Goal: Task Accomplishment & Management: Manage account settings

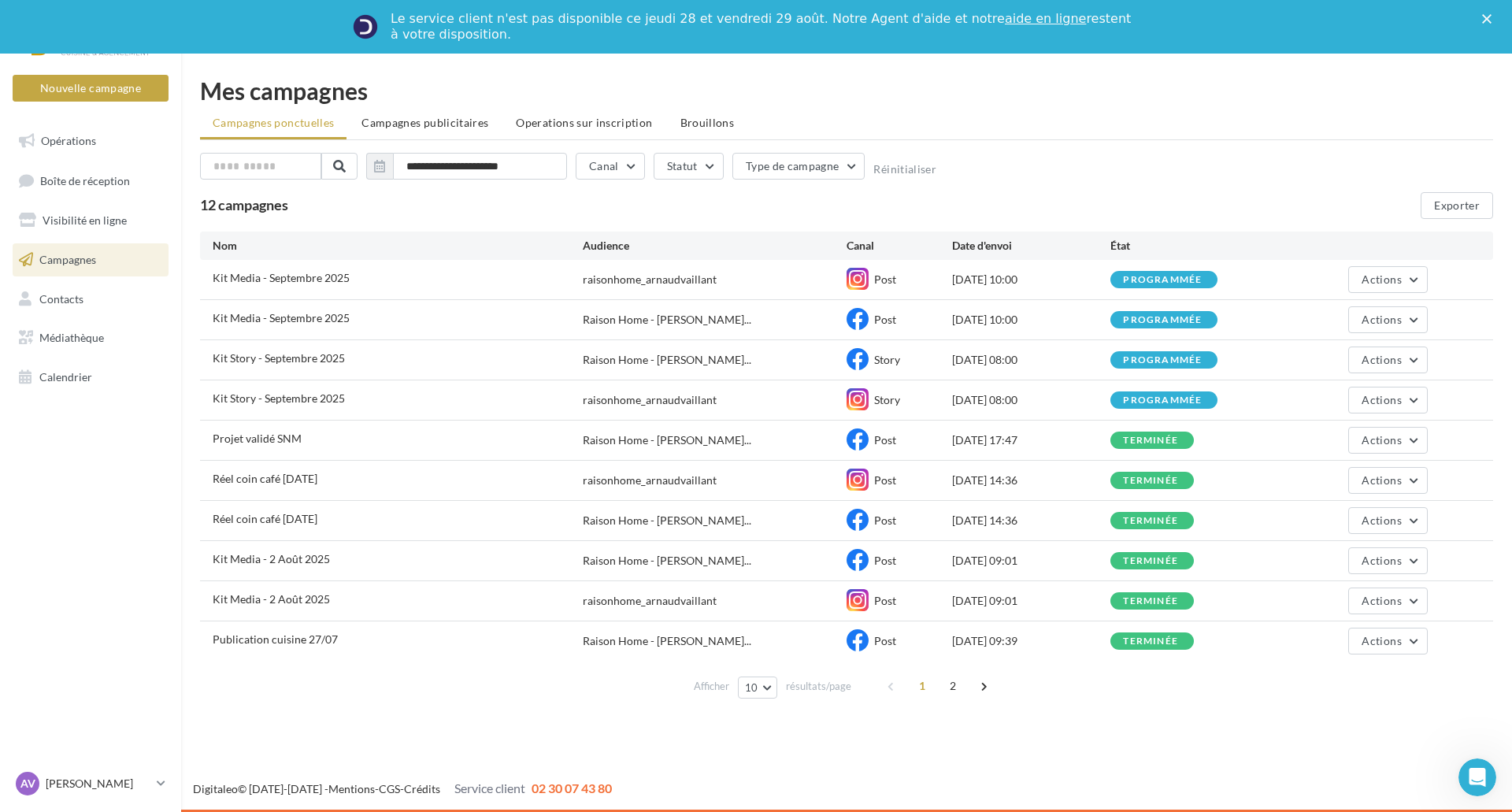
click at [97, 257] on link "Campagnes" at bounding box center [90, 259] width 162 height 33
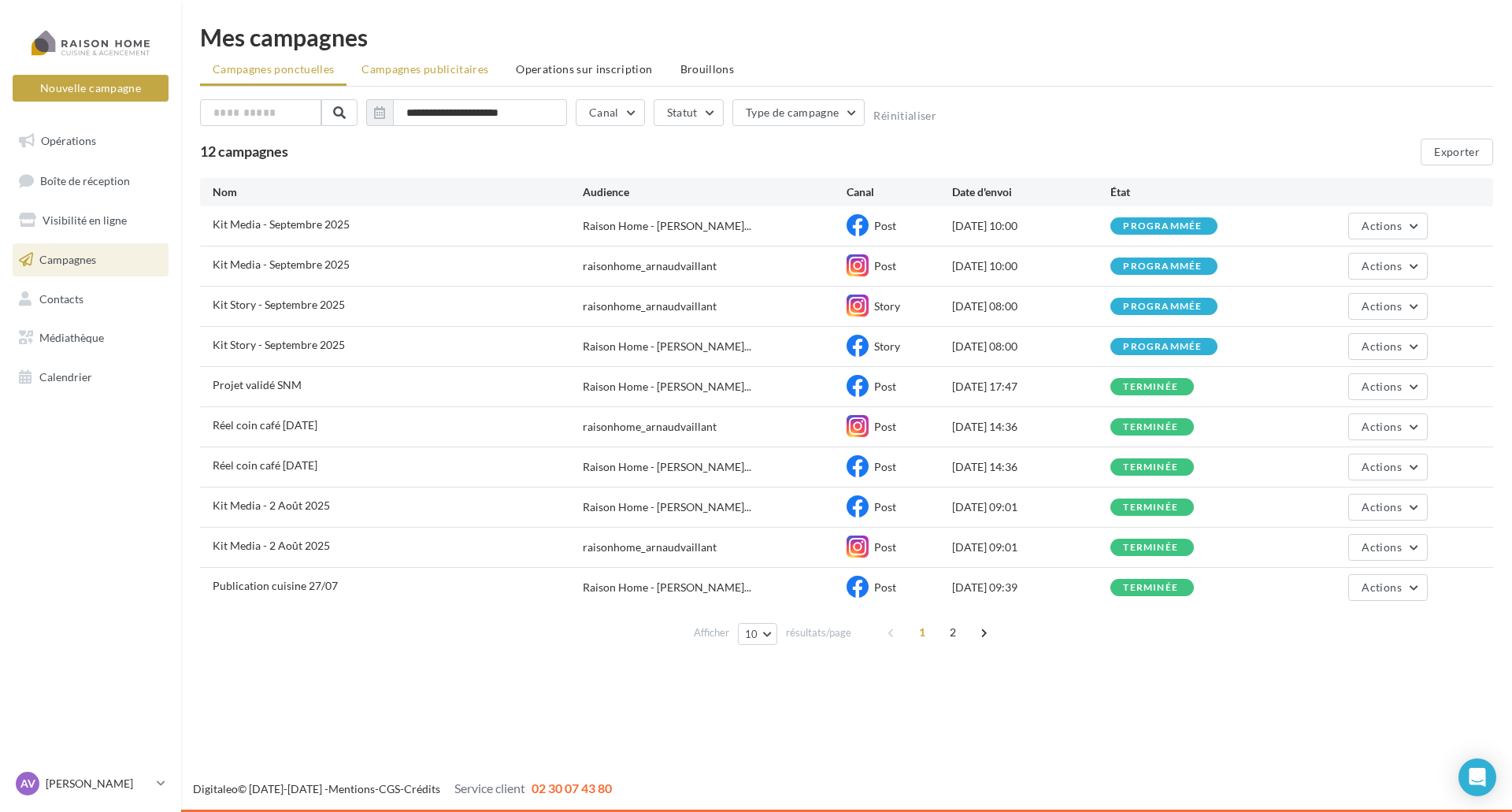
click at [457, 70] on span "Campagnes publicitaires" at bounding box center [424, 69] width 127 height 13
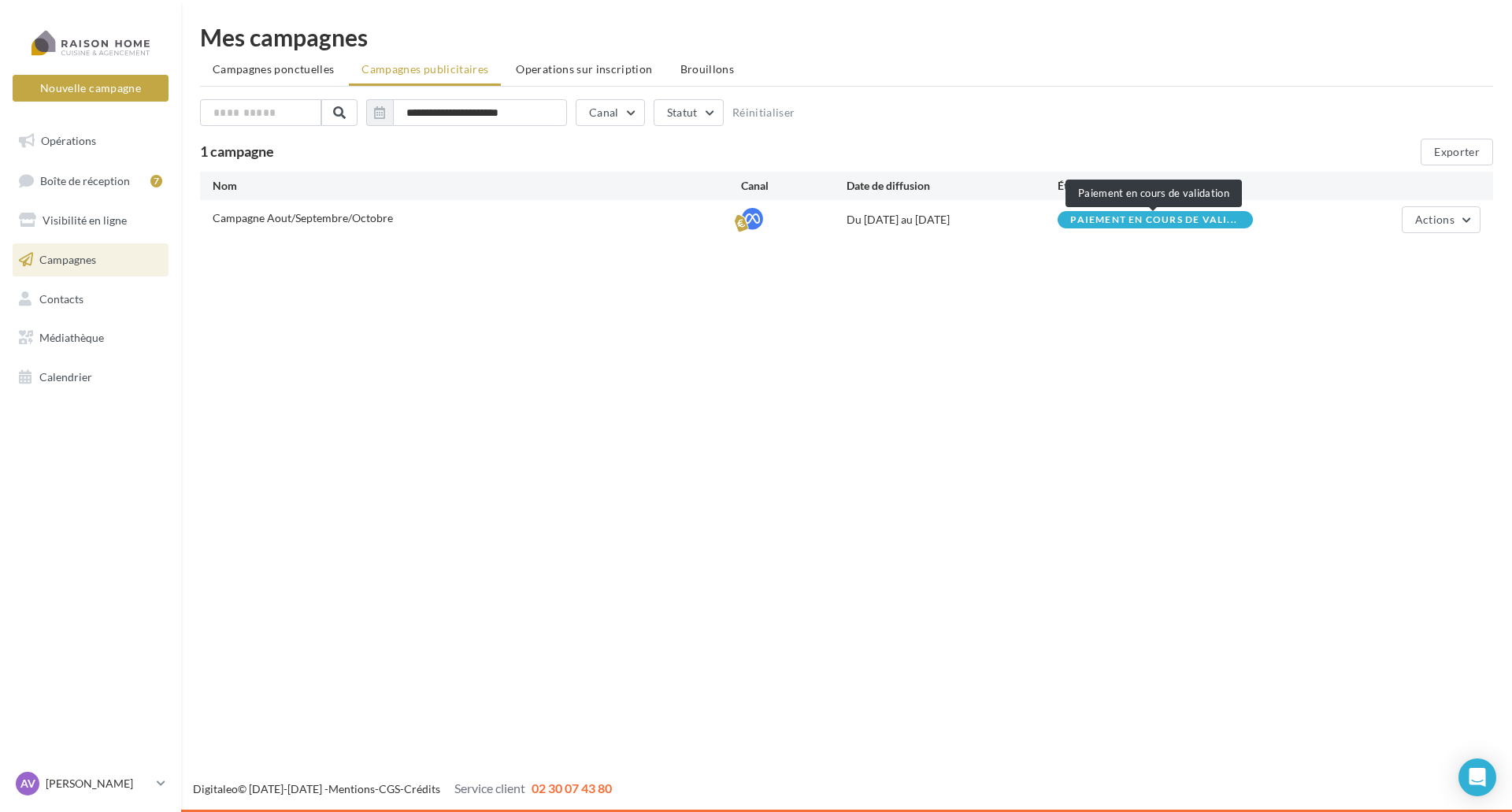
click at [1117, 222] on span "Paiement en cours de vali..." at bounding box center [1153, 219] width 167 height 9
click at [1126, 222] on span "Paiement en cours de vali..." at bounding box center [1153, 219] width 167 height 9
click at [253, 74] on span "Campagnes ponctuelles" at bounding box center [273, 69] width 122 height 13
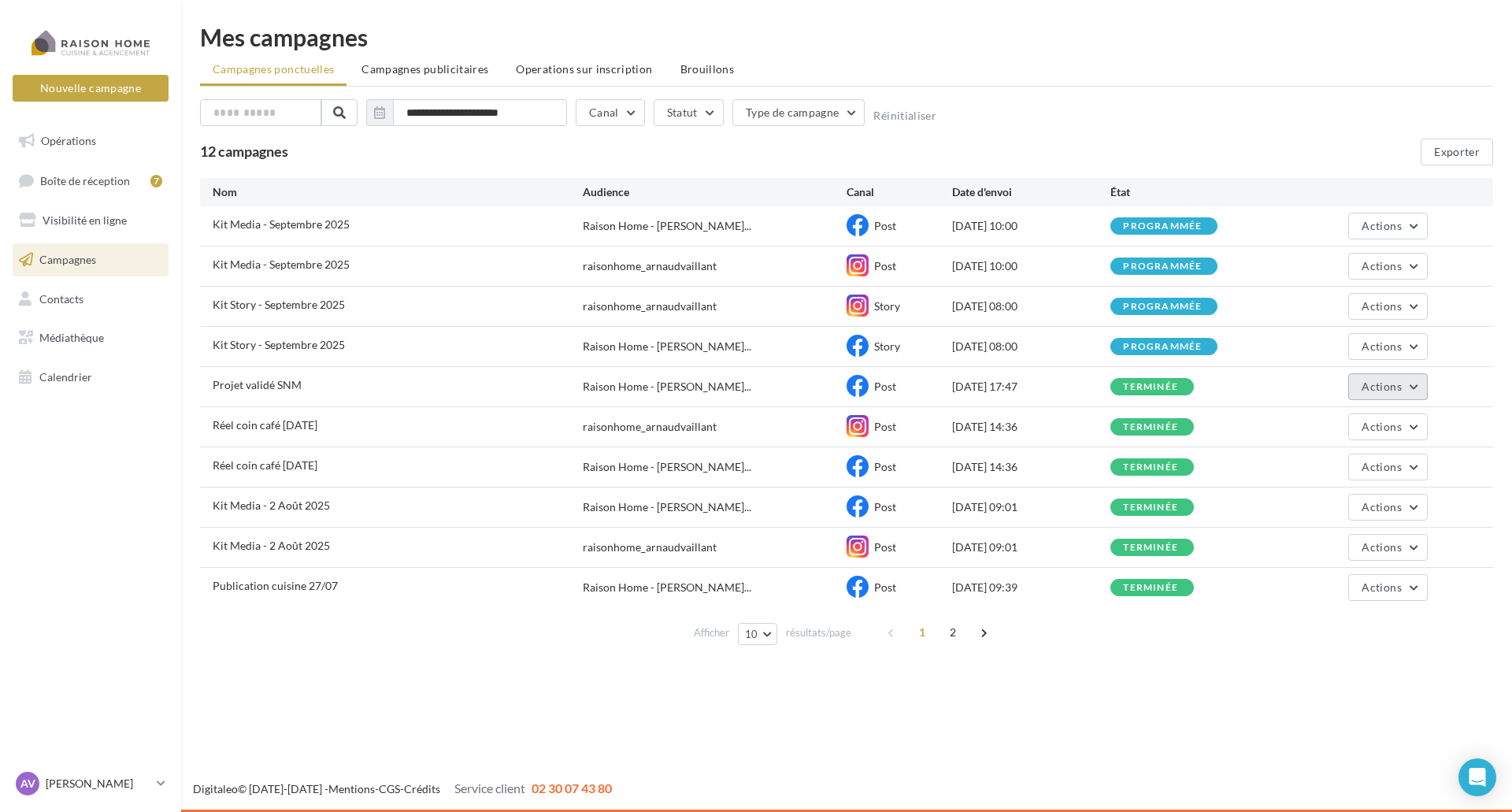
click at [1394, 392] on span "Actions" at bounding box center [1381, 387] width 39 height 13
click at [1380, 431] on button "Voir les résultats" at bounding box center [1349, 424] width 158 height 41
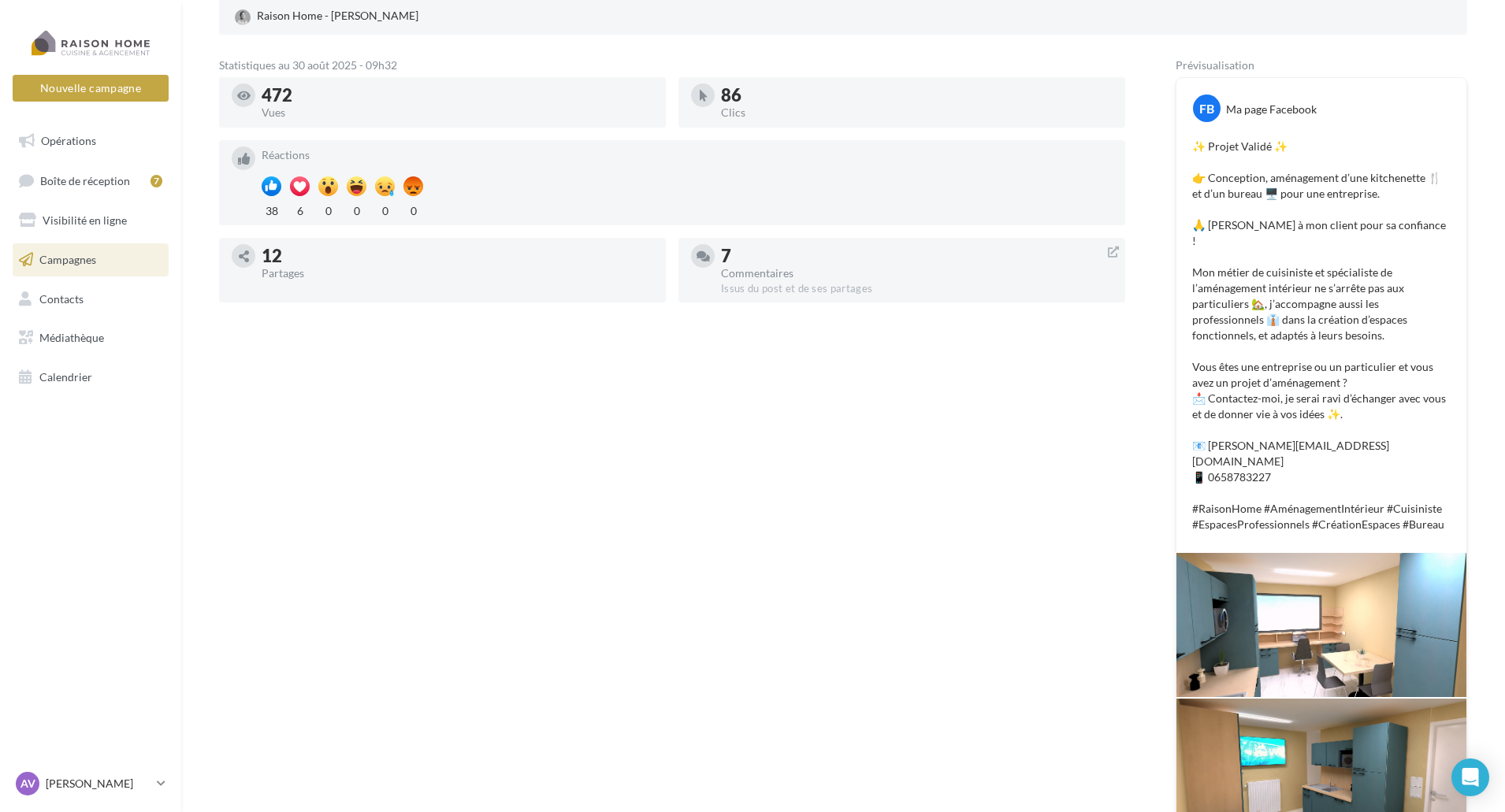
scroll to position [315, 0]
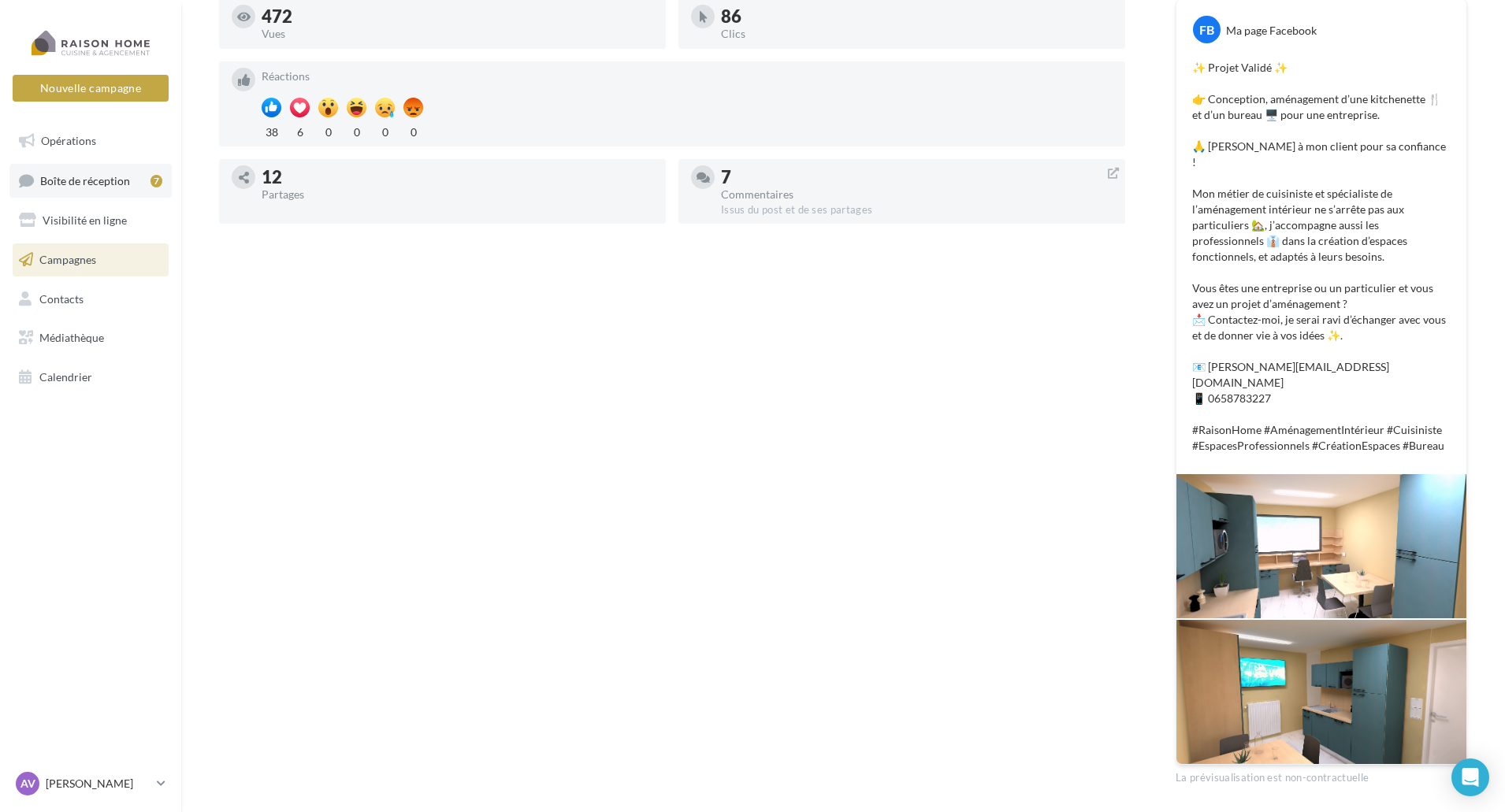
click at [122, 187] on span "Boîte de réception" at bounding box center [85, 180] width 90 height 13
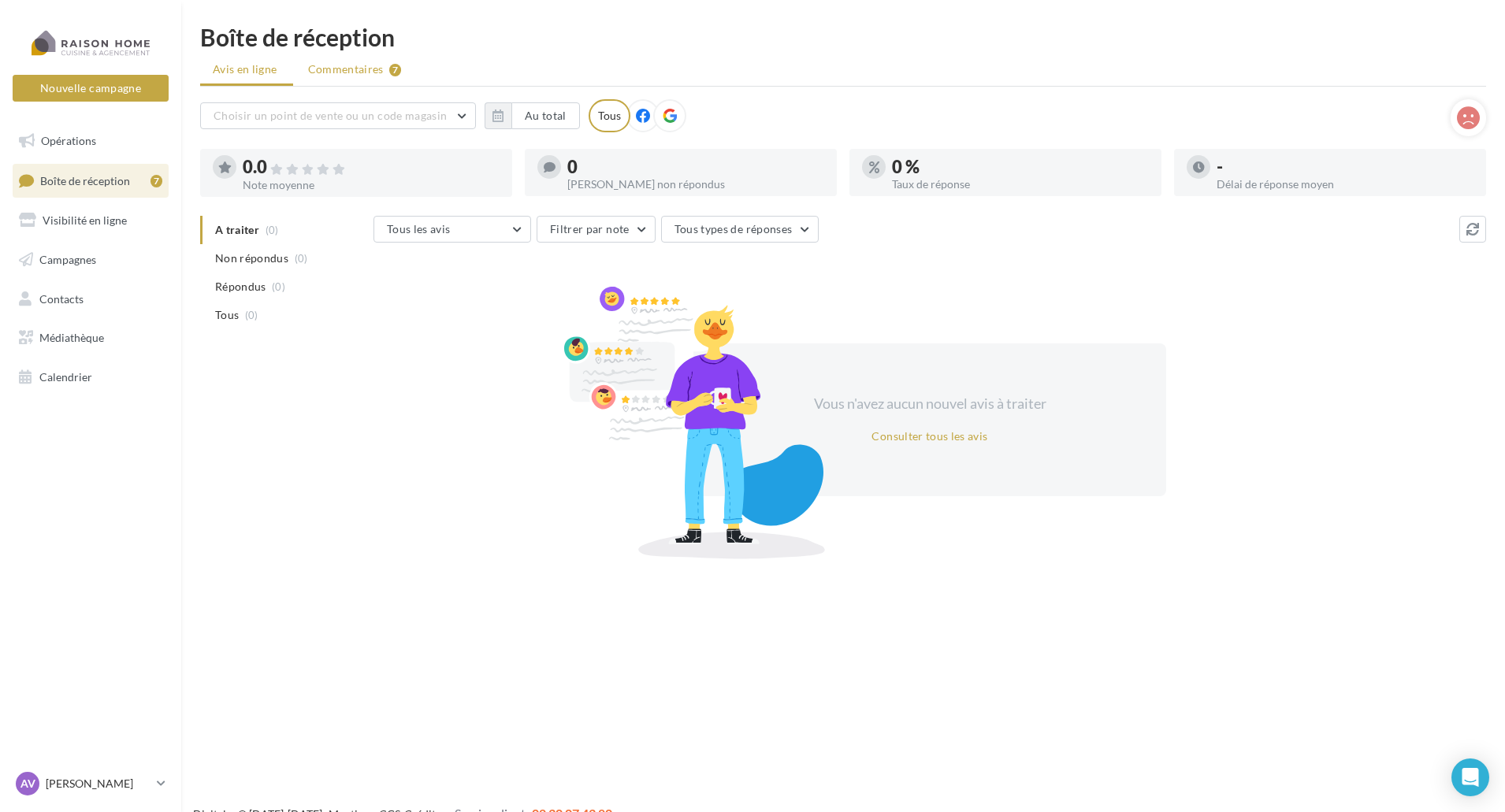
click at [357, 78] on li "Commentaires 7" at bounding box center [355, 70] width 119 height 29
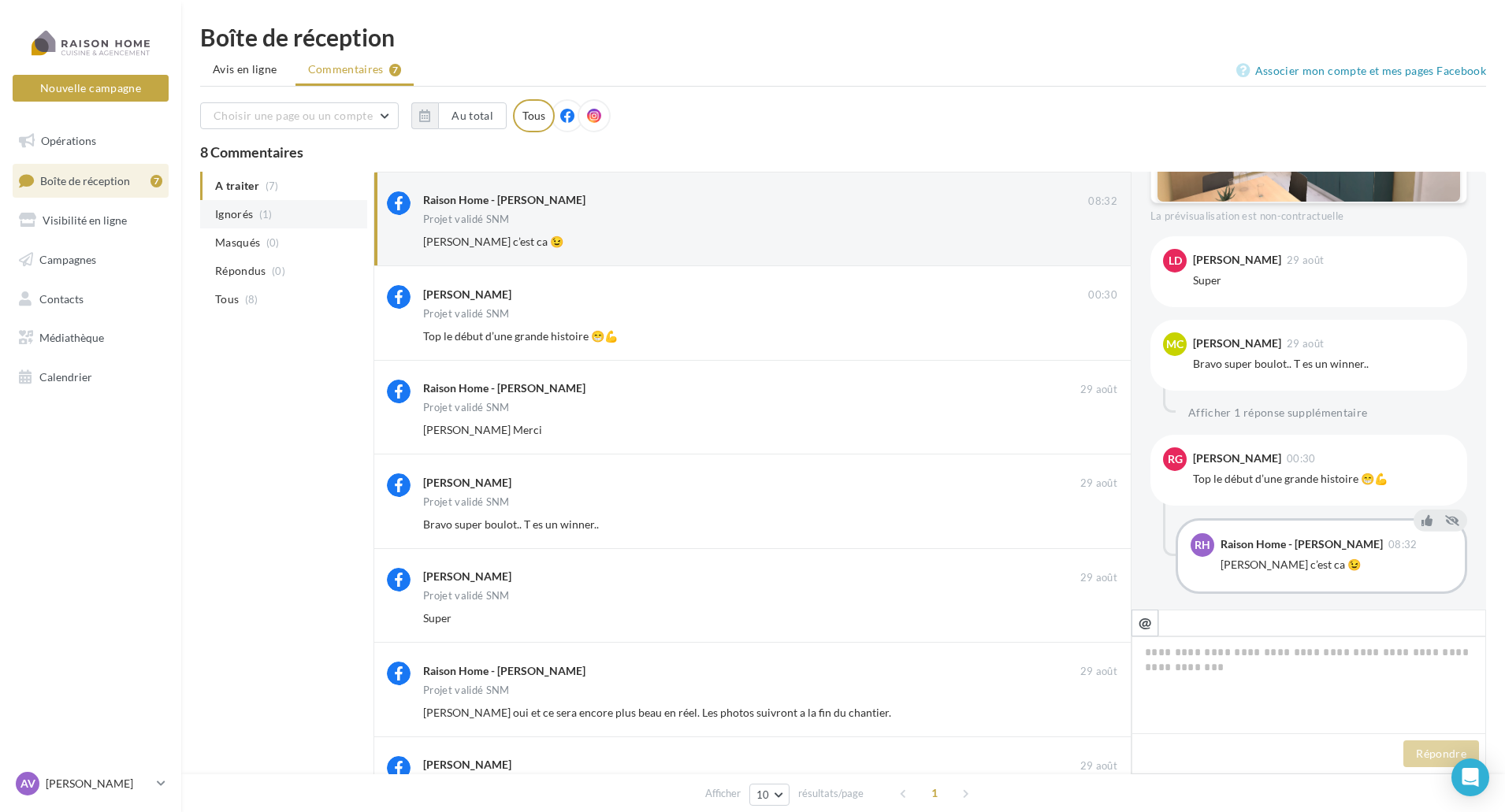
click at [261, 218] on span "(1)" at bounding box center [266, 214] width 13 height 13
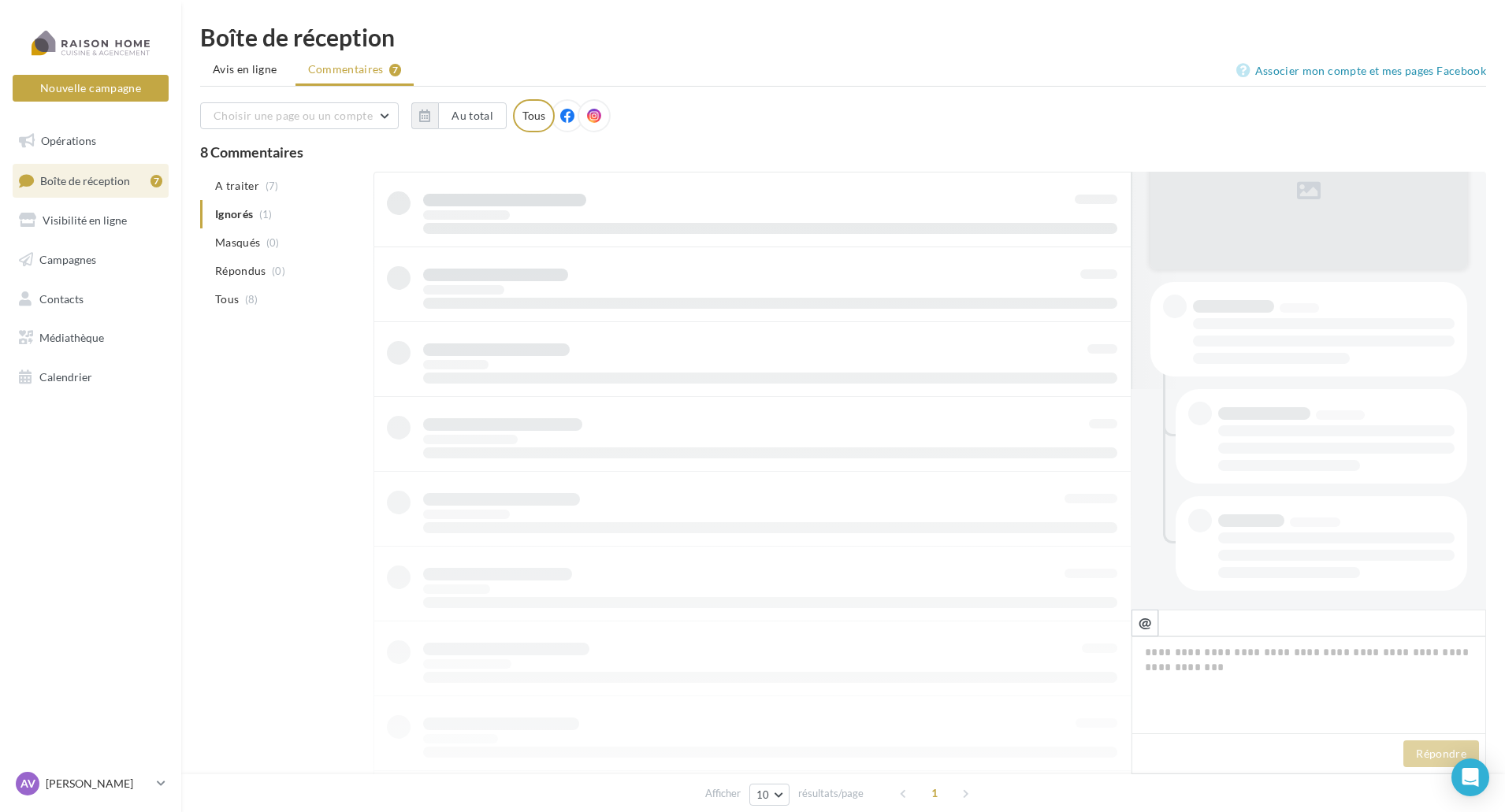
scroll to position [221, 0]
click at [272, 183] on span "(7)" at bounding box center [272, 185] width 13 height 13
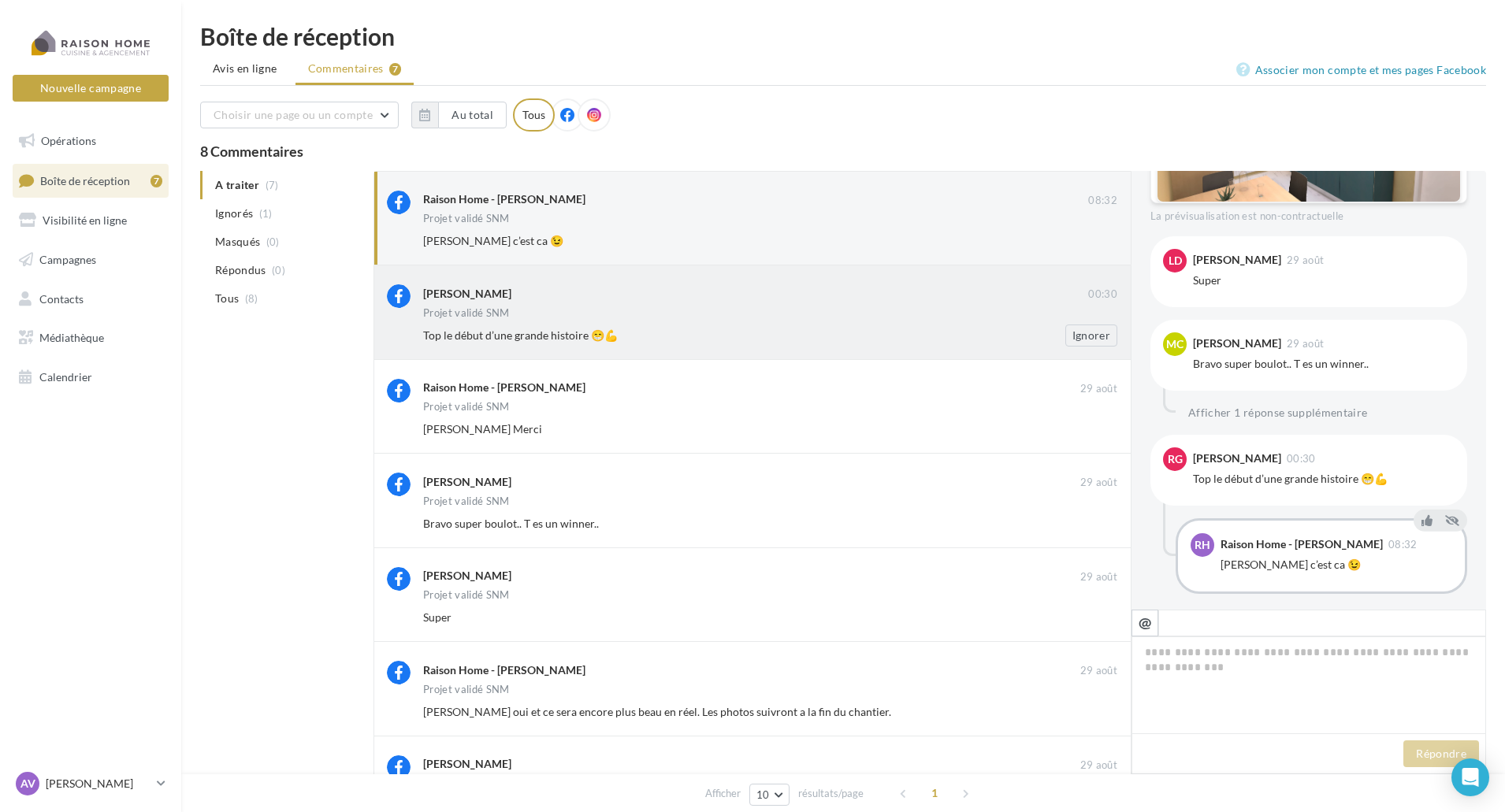
scroll to position [278, 0]
